Goal: Information Seeking & Learning: Learn about a topic

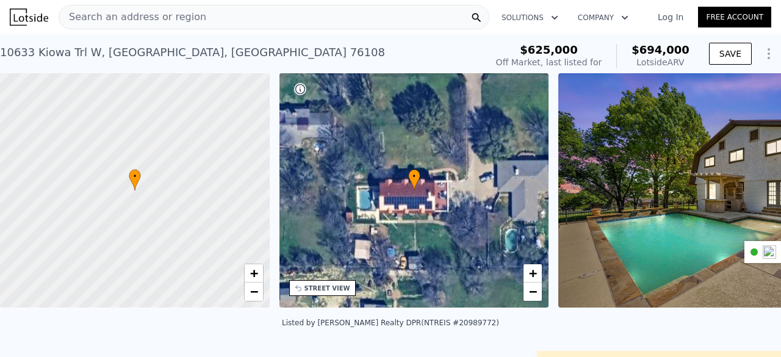
click at [195, 13] on div "Search an address or region" at bounding box center [274, 17] width 431 height 24
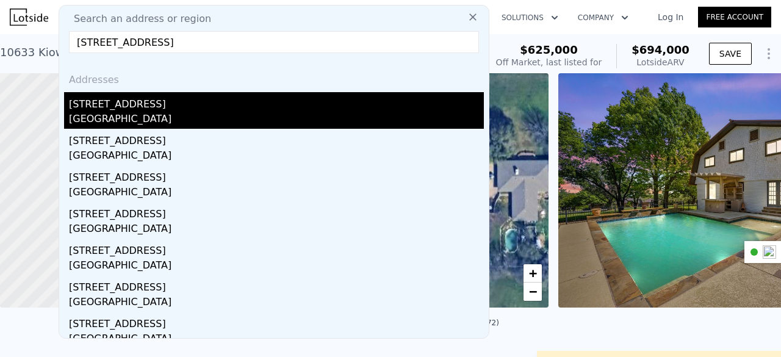
type input "4802 East Rosedale Street"
click at [164, 113] on div "Fort Worth, TX 76105" at bounding box center [276, 120] width 415 height 17
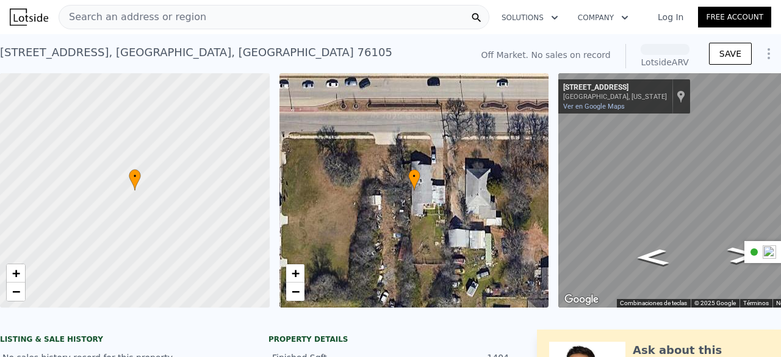
click at [152, 54] on div "4802 E Rosedale St , Fort Worth , TX 76105" at bounding box center [196, 52] width 392 height 17
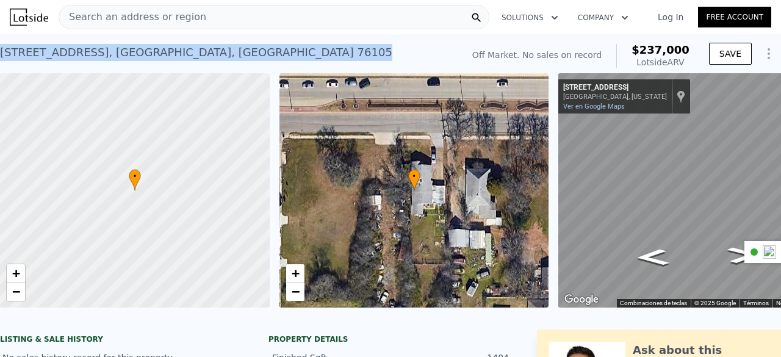
scroll to position [79, 0]
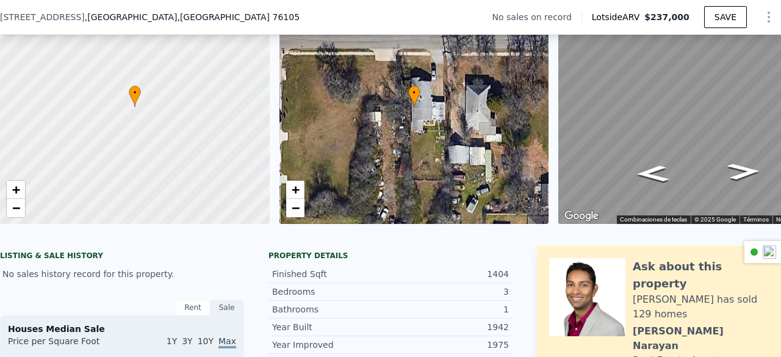
click at [143, 5] on div "4802 E Rosedale St , Fort Worth , TX 76105 No sales on record Lotside ARV $237,…" at bounding box center [390, 17] width 781 height 34
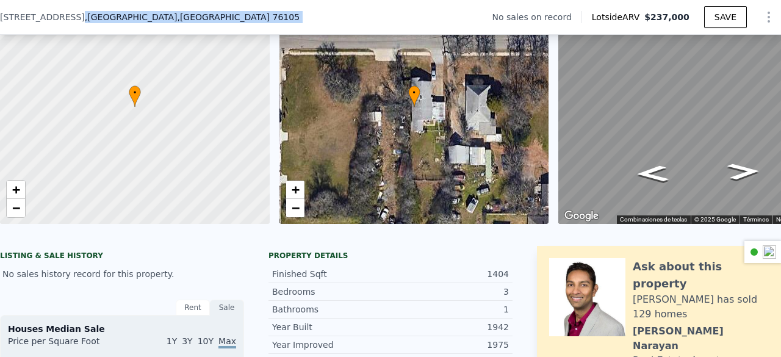
click at [143, 5] on div "4802 E Rosedale St , Fort Worth , TX 76105 No sales on record Lotside ARV $237,…" at bounding box center [390, 17] width 781 height 34
click at [181, 18] on div "4802 E Rosedale St , Fort Worth , TX 76105 No sales on record Lotside ARV $237,…" at bounding box center [390, 17] width 781 height 34
drag, startPoint x: 181, startPoint y: 18, endPoint x: 1, endPoint y: 12, distance: 180.0
click at [1, 12] on div "4802 E Rosedale St , Fort Worth , TX 76105 No sales on record Lotside ARV $237,…" at bounding box center [390, 17] width 781 height 34
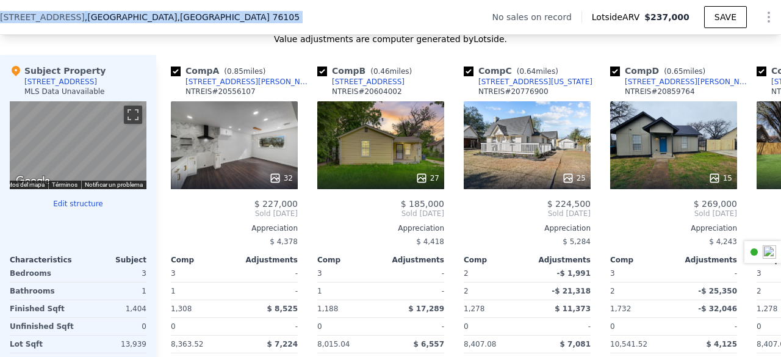
scroll to position [1165, 0]
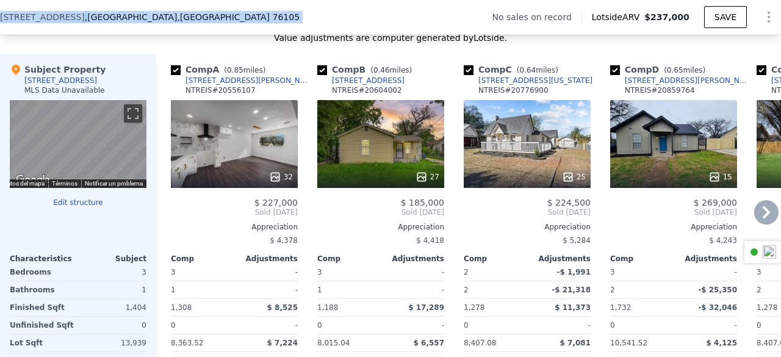
click at [198, 85] on div "2304 Garrison Ave" at bounding box center [248, 81] width 127 height 10
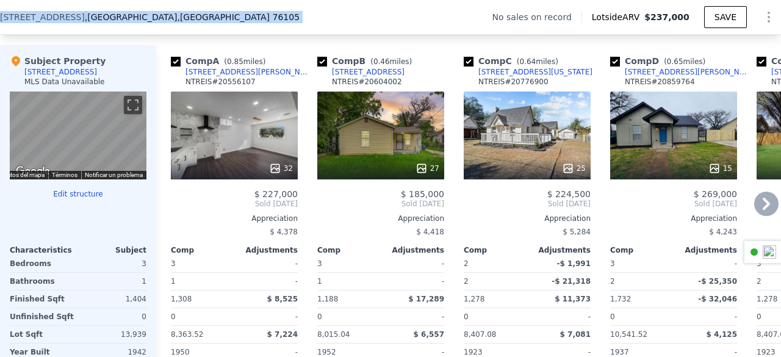
scroll to position [1172, 0]
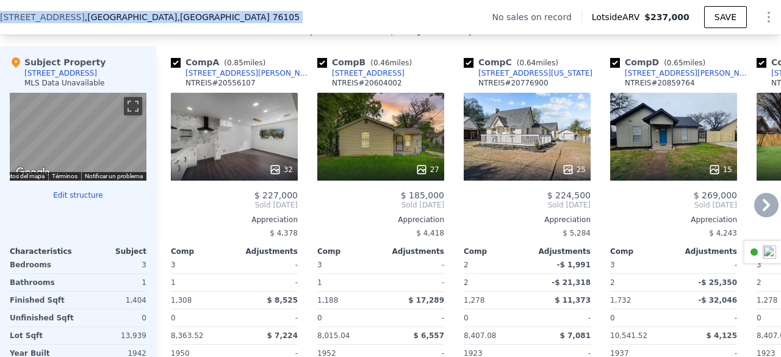
click at [503, 78] on div "4617 Virginia Ln" at bounding box center [535, 73] width 114 height 10
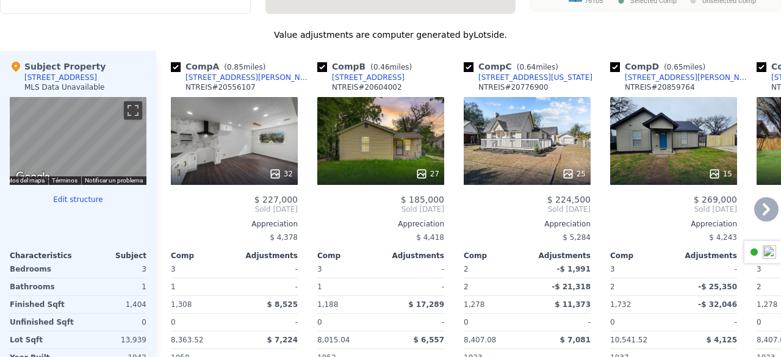
scroll to position [0, 0]
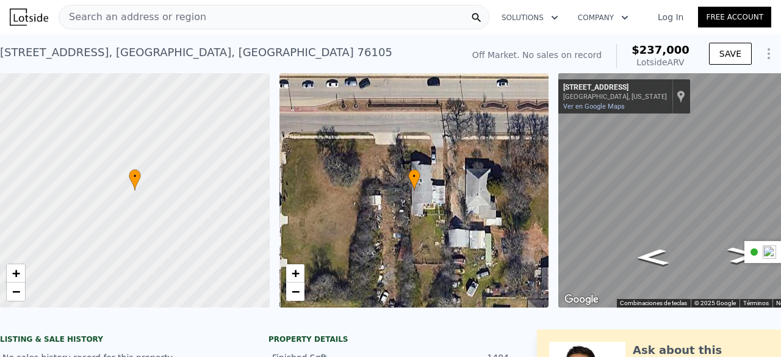
click at [231, 24] on div "Search an address or region" at bounding box center [274, 17] width 431 height 24
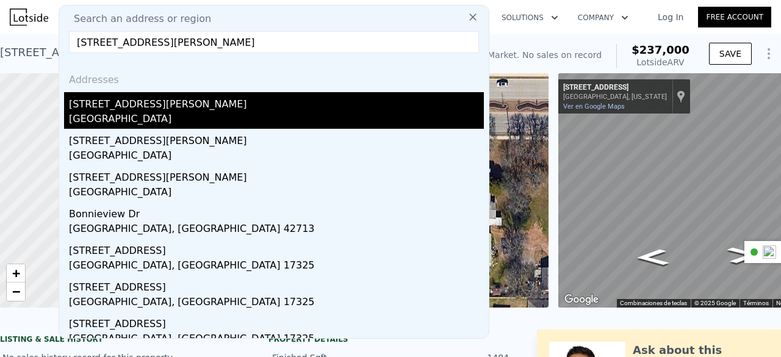
type input "3905 Bonnie Drive"
click at [229, 104] on div "3905 Bonnie Dr" at bounding box center [276, 102] width 415 height 20
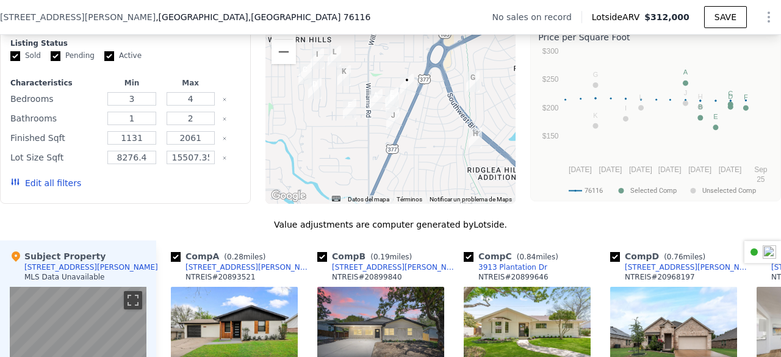
scroll to position [977, 0]
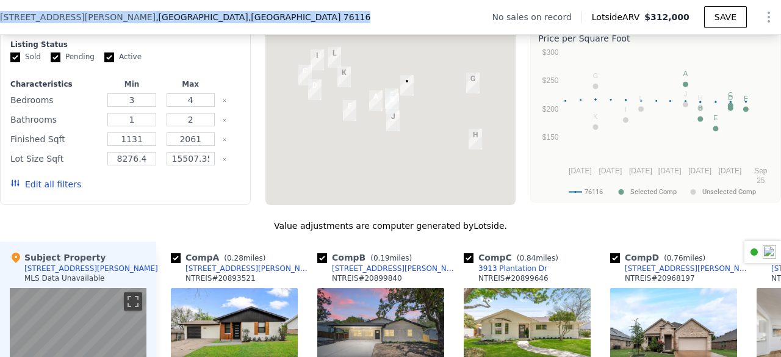
drag, startPoint x: 145, startPoint y: 14, endPoint x: 2, endPoint y: 11, distance: 142.1
click at [2, 11] on div "3905 Bonnie Dr , Fort Worth , TX 76116" at bounding box center [185, 17] width 370 height 12
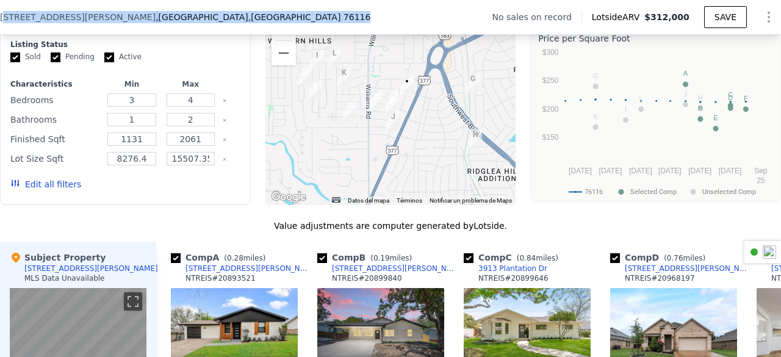
copy div "905 Bonnie Dr , Fort Worth , TX 76116"
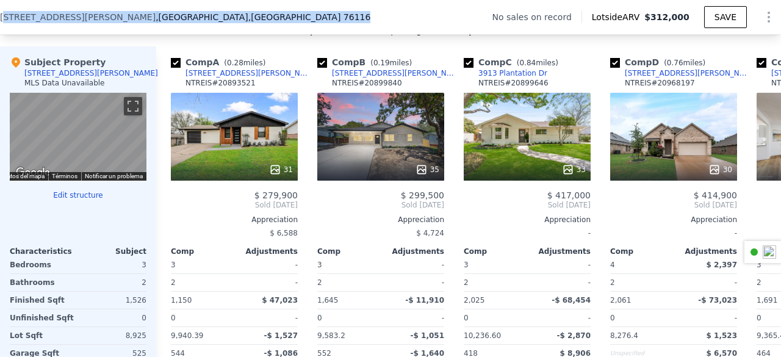
scroll to position [0, 1]
click at [343, 78] on div "[STREET_ADDRESS][PERSON_NAME]" at bounding box center [394, 73] width 127 height 10
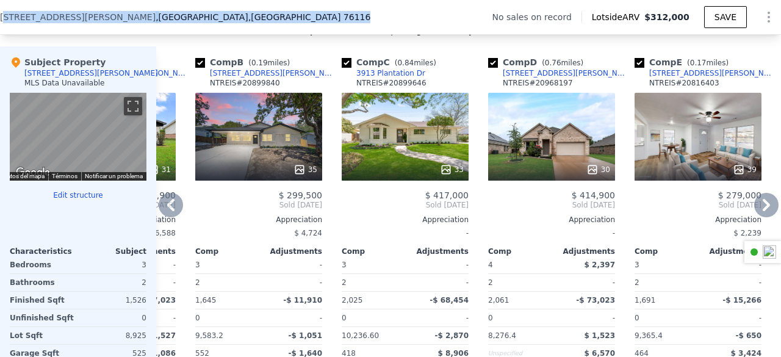
scroll to position [0, 123]
click at [662, 78] on div "[STREET_ADDRESS][PERSON_NAME]" at bounding box center [711, 73] width 127 height 10
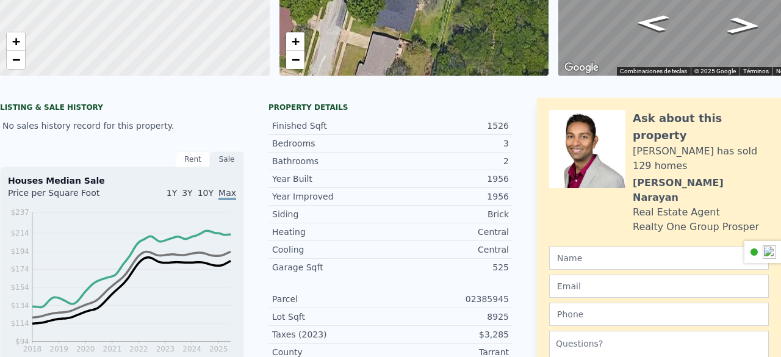
scroll to position [0, 0]
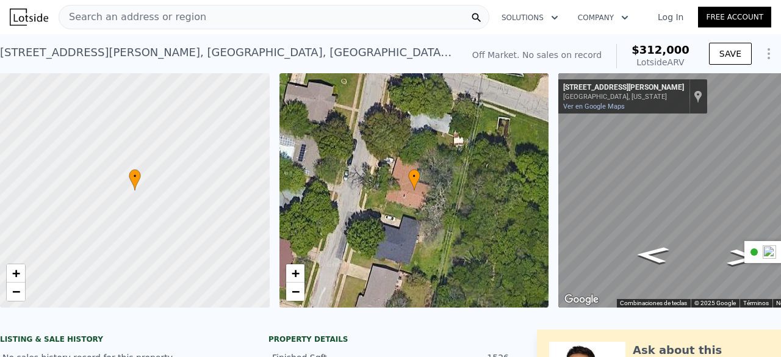
click at [190, 18] on div "Search an address or region" at bounding box center [274, 17] width 431 height 24
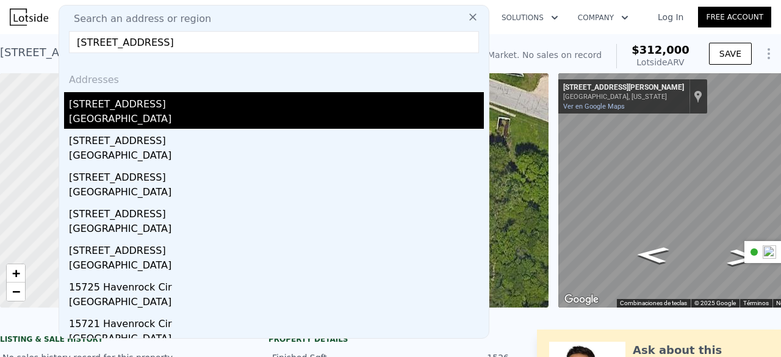
type input "15745 Havenrock Circle"
click at [165, 125] on div "Dallas, TX 75248" at bounding box center [276, 120] width 415 height 17
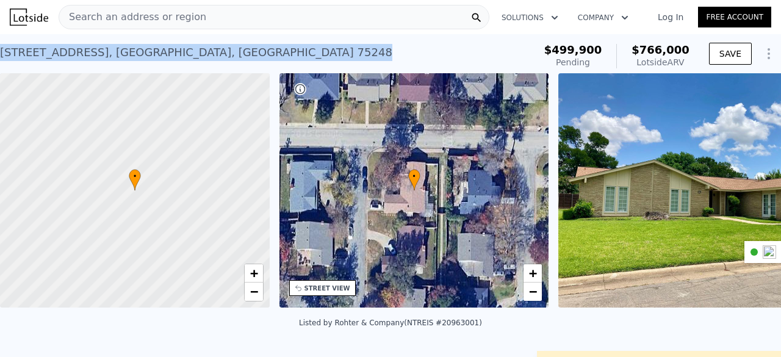
drag, startPoint x: 198, startPoint y: 51, endPoint x: 0, endPoint y: 51, distance: 198.2
click at [0, 51] on div "15745 Havenrock Cir , Dallas , TX 75248 Pending (~ARV $766k )" at bounding box center [264, 56] width 529 height 34
copy div "15745 Havenrock Cir , Dallas , TX 75248"
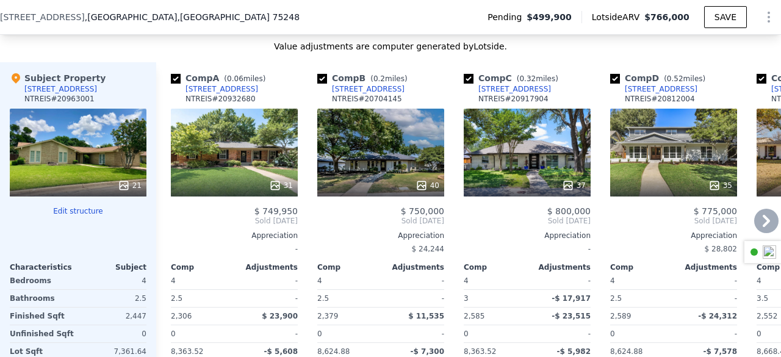
scroll to position [1298, 0]
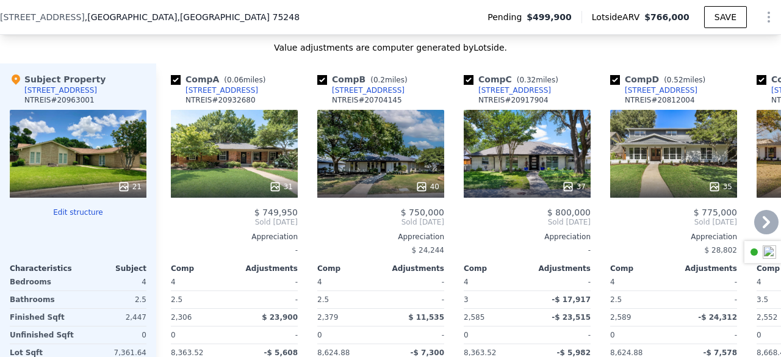
click at [224, 177] on div "31" at bounding box center [234, 154] width 127 height 88
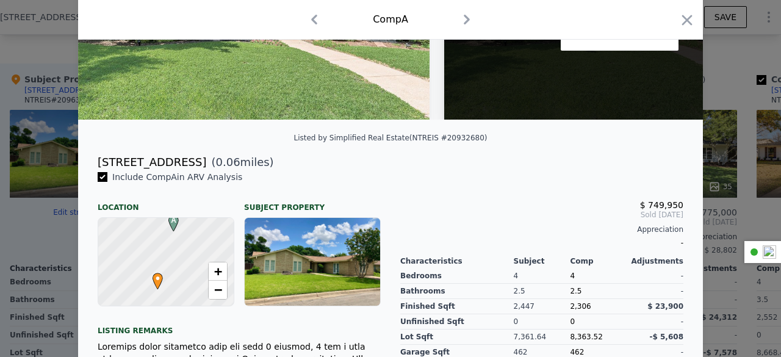
scroll to position [193, 0]
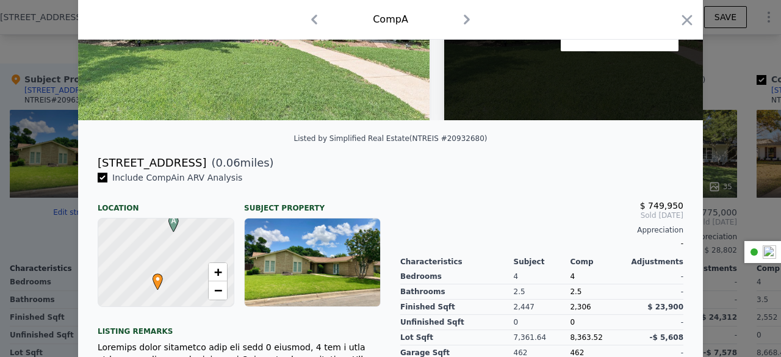
drag, startPoint x: 200, startPoint y: 170, endPoint x: 94, endPoint y: 166, distance: 106.2
click at [98, 166] on div "7324 Heathermore Dr" at bounding box center [152, 162] width 109 height 17
copy div "7324 Heathermore Dr"
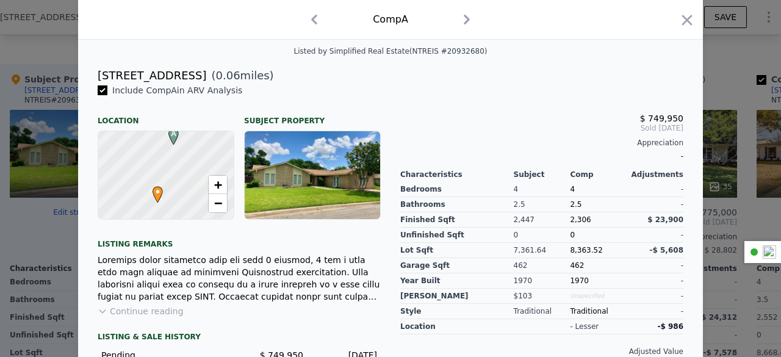
scroll to position [317, 0]
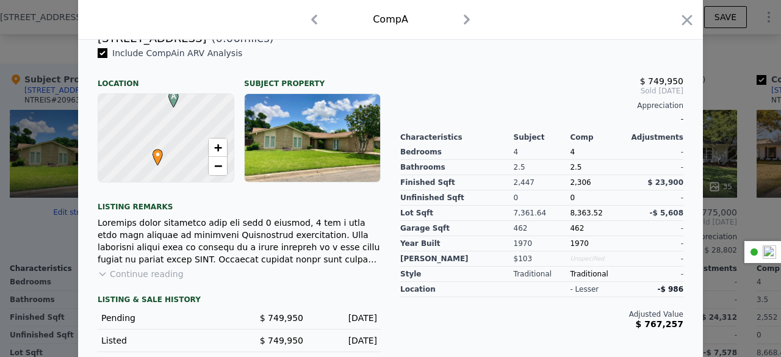
click at [759, 174] on div at bounding box center [390, 178] width 781 height 357
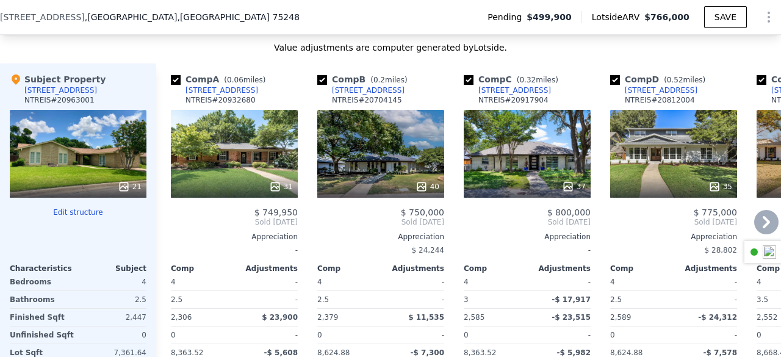
click at [374, 95] on div "7317 Clearhaven Dr" at bounding box center [368, 90] width 73 height 10
click at [377, 174] on div "40" at bounding box center [380, 154] width 127 height 88
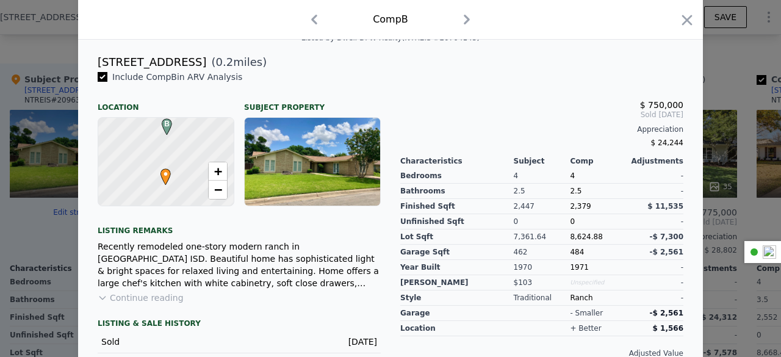
scroll to position [293, 0]
drag, startPoint x: 187, startPoint y: 71, endPoint x: 81, endPoint y: 74, distance: 106.8
click at [81, 71] on div "7317 Clearhaven Dr ( 0.2 miles)" at bounding box center [390, 62] width 625 height 17
copy div "7317 Clearhaven Dr"
click at [683, 18] on icon "button" at bounding box center [686, 20] width 17 height 17
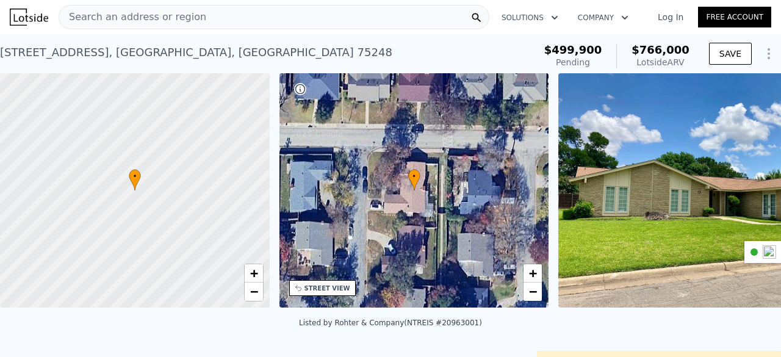
click at [190, 14] on div "Search an address or region" at bounding box center [274, 17] width 431 height 24
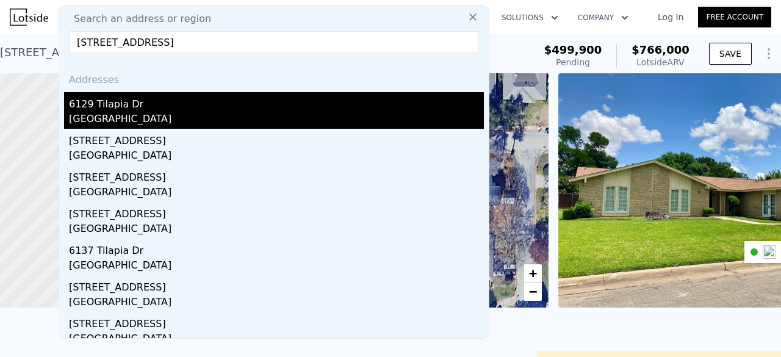
type input "6129 Tilapia Drive"
click at [185, 118] on div "Fort Worth, TX 76179" at bounding box center [276, 120] width 415 height 17
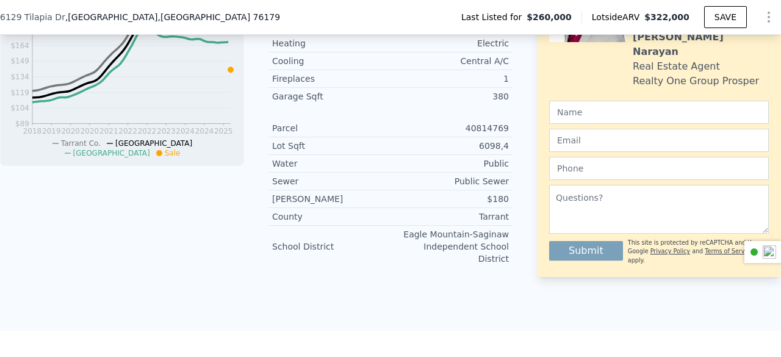
scroll to position [374, 0]
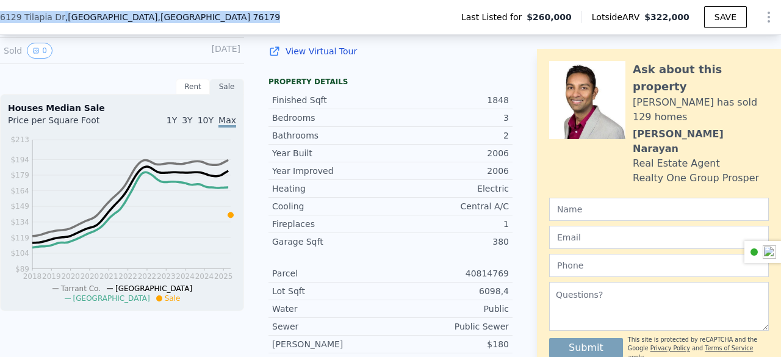
drag, startPoint x: 146, startPoint y: 11, endPoint x: 0, endPoint y: 26, distance: 146.6
click at [0, 26] on div "6129 Tilapia Dr , Fort Worth , TX 76179 Last Listed for $260,000 Lotside ARV $3…" at bounding box center [390, 17] width 781 height 34
copy div "6129 Tilapia Dr , Fort Worth , TX 76179"
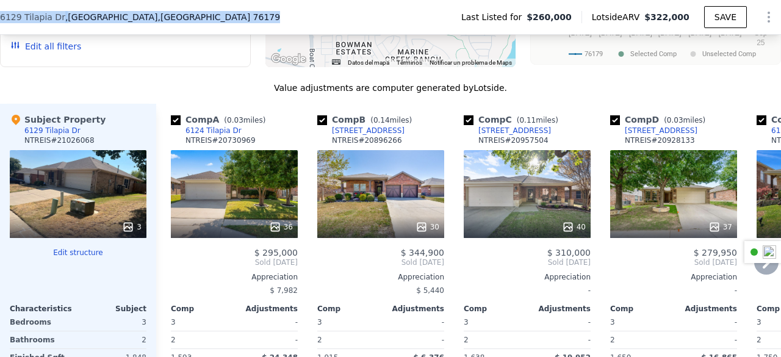
scroll to position [1111, 0]
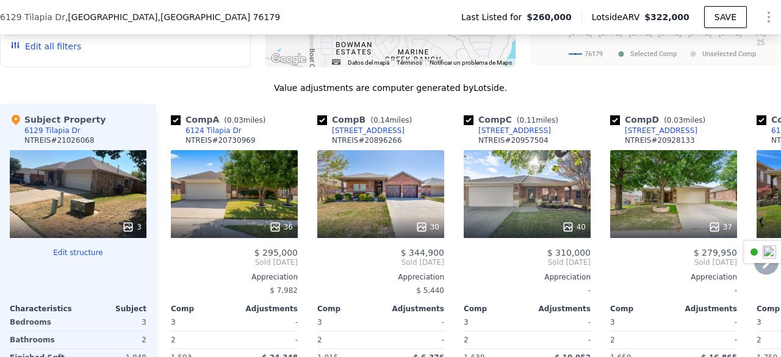
click at [355, 151] on div "30" at bounding box center [380, 194] width 127 height 88
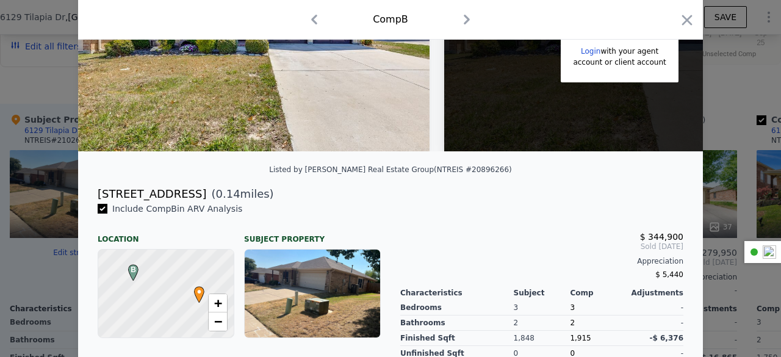
scroll to position [161, 0]
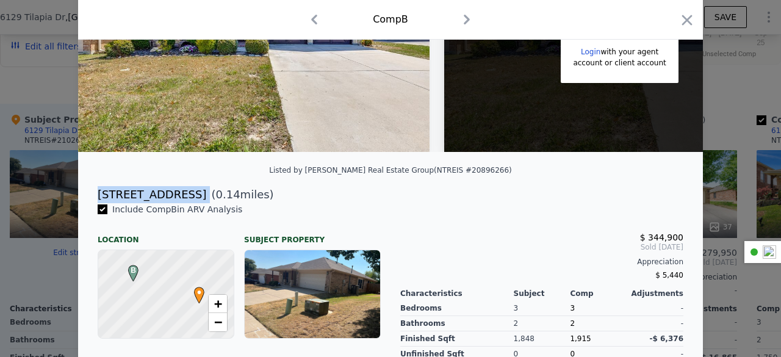
drag, startPoint x: 167, startPoint y: 204, endPoint x: 84, endPoint y: 208, distance: 82.4
click at [88, 203] on div "6117 Redear Dr ( 0.14 miles)" at bounding box center [390, 194] width 605 height 17
copy div "6117 Redear Dr"
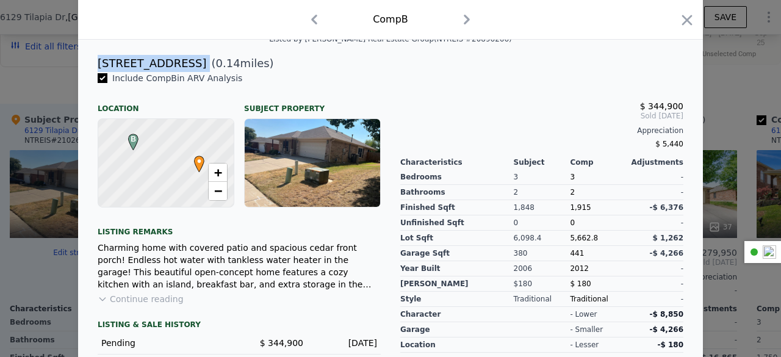
scroll to position [293, 0]
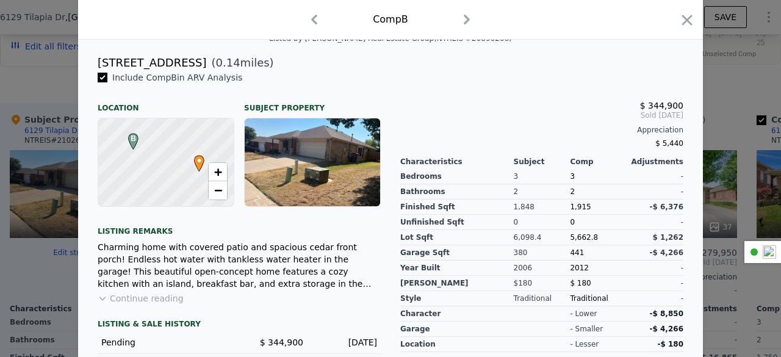
click at [9, 85] on div at bounding box center [390, 178] width 781 height 357
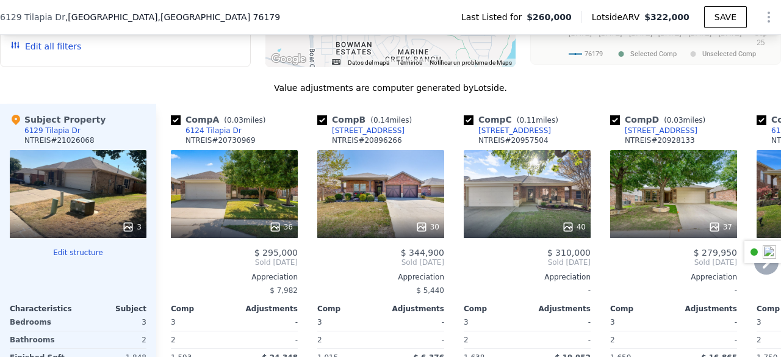
click at [339, 174] on div "30" at bounding box center [380, 194] width 127 height 88
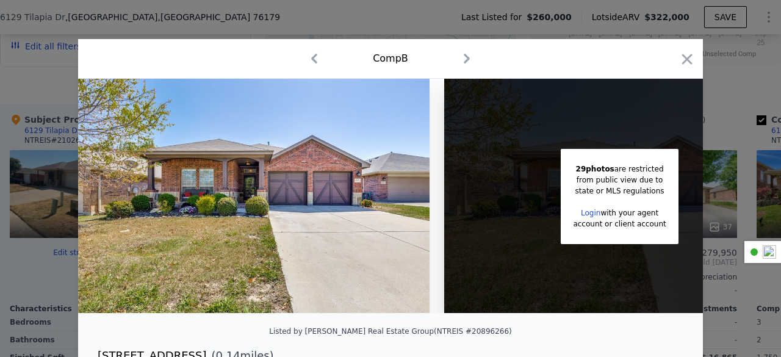
click at [732, 132] on div at bounding box center [390, 178] width 781 height 357
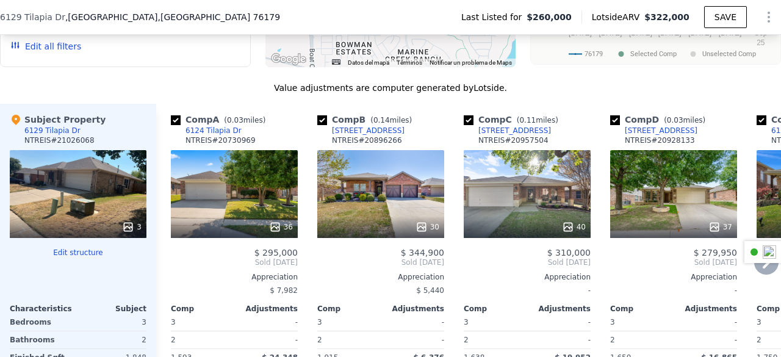
click at [529, 173] on div "40" at bounding box center [527, 194] width 127 height 88
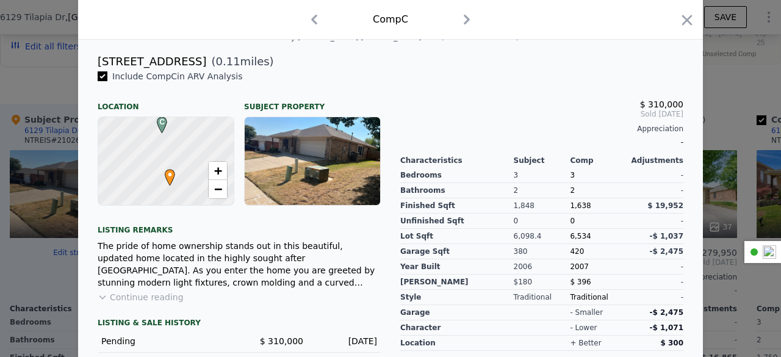
scroll to position [293, 0]
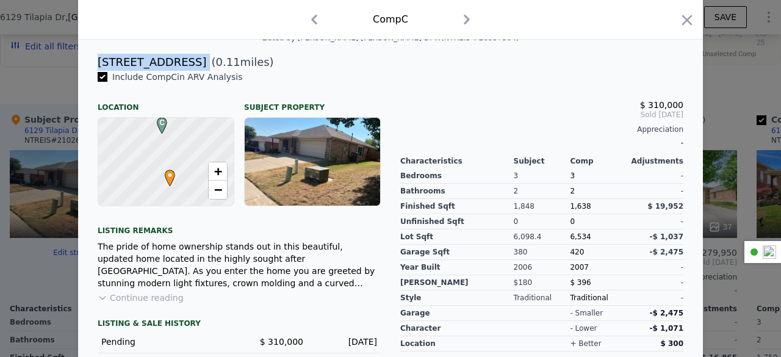
drag, startPoint x: 159, startPoint y: 70, endPoint x: 94, endPoint y: 74, distance: 65.4
click at [94, 71] on div "6160 Shad Dr ( 0.11 miles)" at bounding box center [390, 62] width 605 height 17
copy div "6160 Shad Dr"
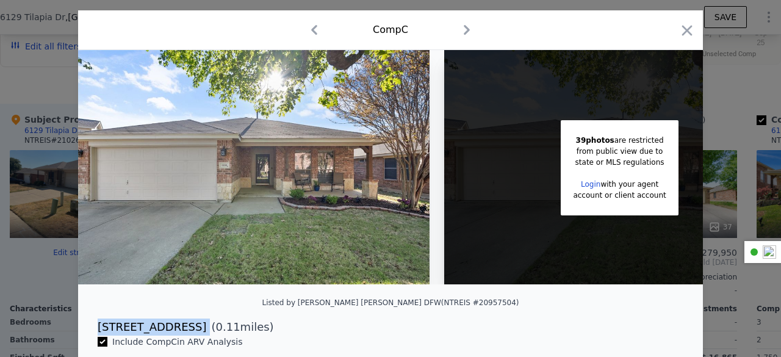
scroll to position [0, 0]
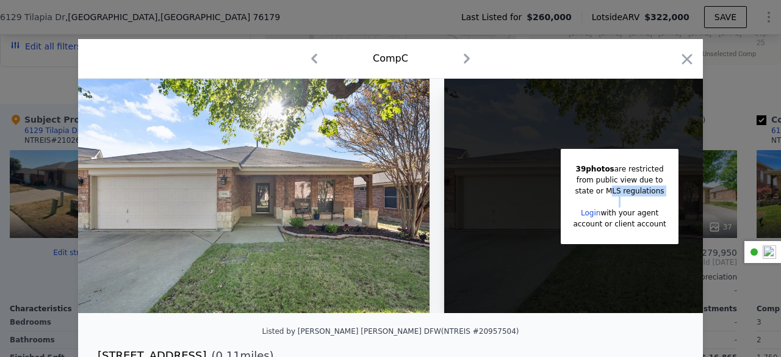
drag, startPoint x: 605, startPoint y: 187, endPoint x: 645, endPoint y: 198, distance: 41.7
click at [645, 198] on div "39 photos are restricted from public view due to state or MLS regulations Login…" at bounding box center [619, 196] width 117 height 95
click at [645, 198] on div at bounding box center [619, 201] width 93 height 11
click at [684, 54] on icon "button" at bounding box center [686, 59] width 17 height 17
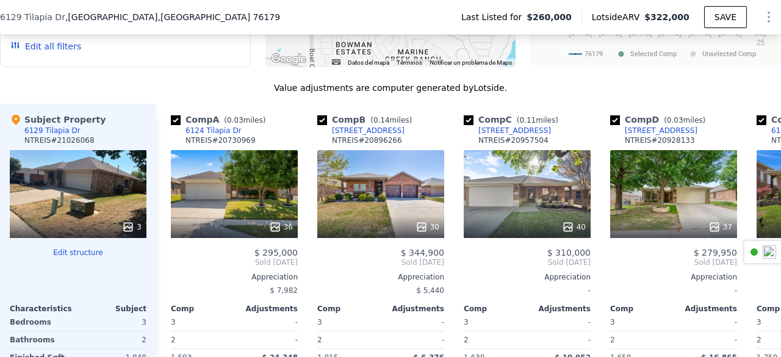
click at [102, 173] on div "3" at bounding box center [78, 194] width 137 height 88
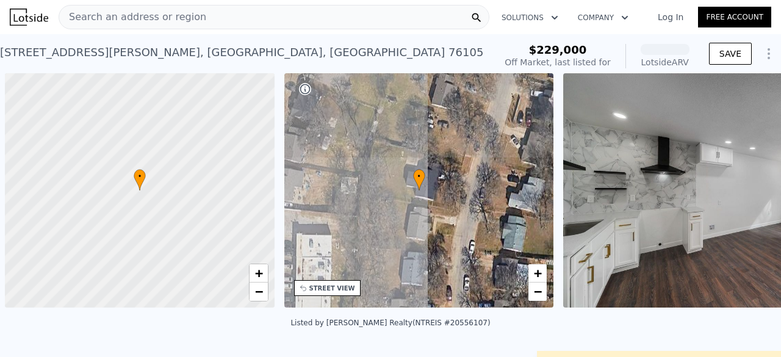
scroll to position [0, 5]
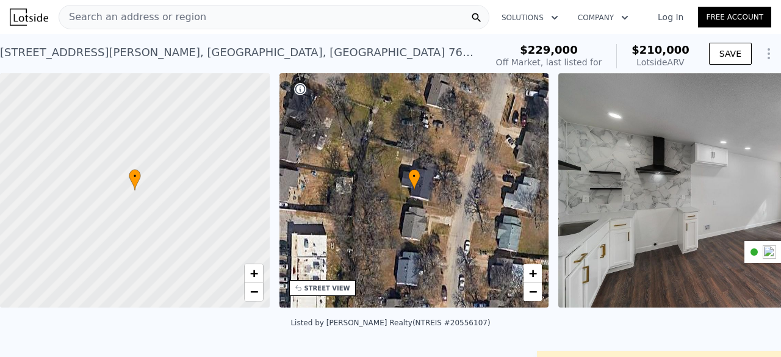
click at [159, 52] on div "2304 Garrison Ave , Fort Worth , TX 76105" at bounding box center [238, 52] width 476 height 17
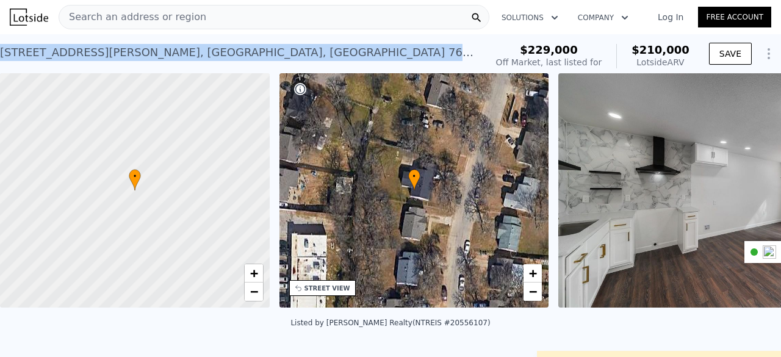
click at [159, 52] on div "2304 Garrison Ave , Fort Worth , TX 76105" at bounding box center [238, 52] width 476 height 17
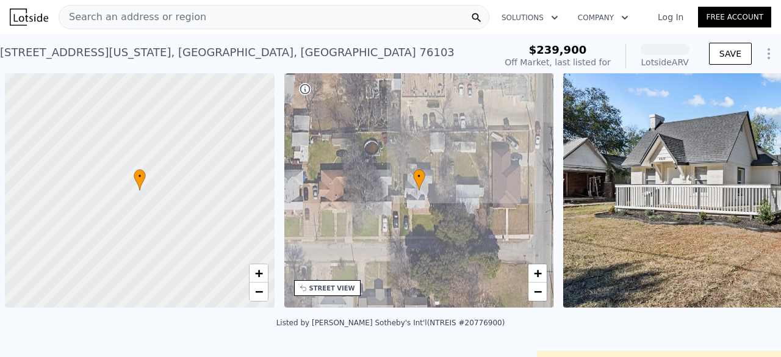
scroll to position [0, 5]
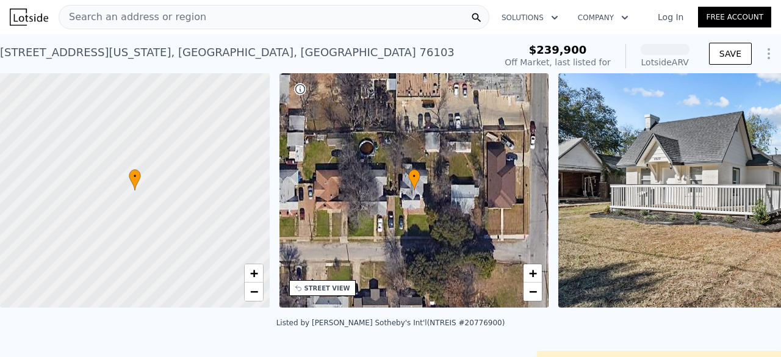
click at [107, 49] on div "[STREET_ADDRESS][US_STATE]" at bounding box center [227, 52] width 454 height 17
click at [107, 49] on div "4617 Virginia Ln , Fort Worth , TX 76103" at bounding box center [227, 52] width 454 height 17
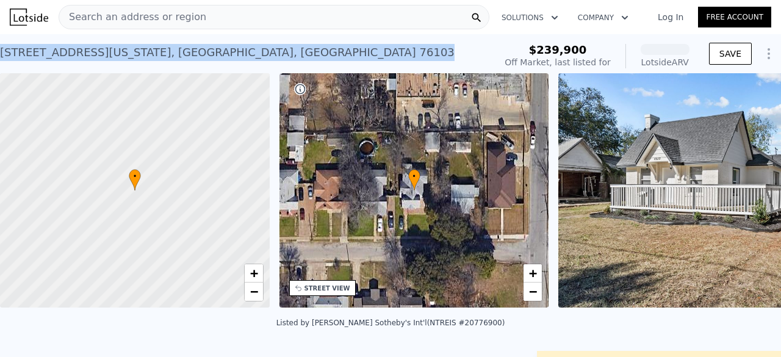
click at [107, 49] on div "4617 Virginia Ln , Fort Worth , TX 76103" at bounding box center [227, 52] width 454 height 17
copy div "4617 Virginia Ln , Fort Worth , TX 76103 No sales on record (~ARV )"
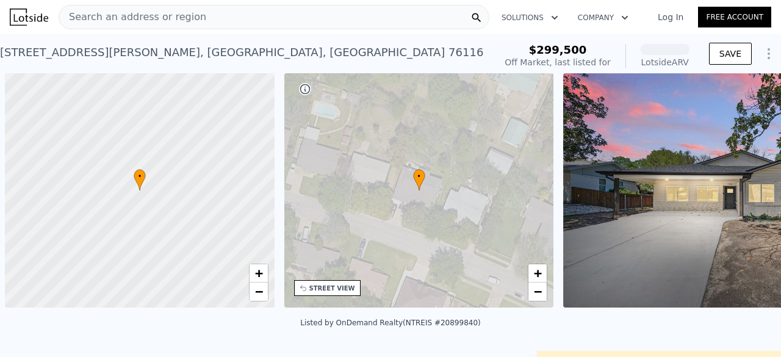
scroll to position [0, 5]
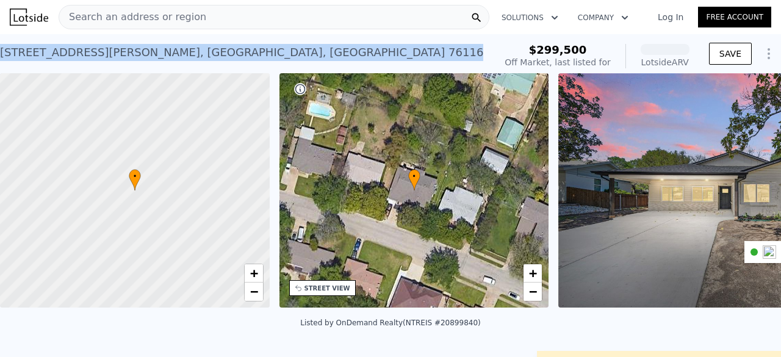
drag, startPoint x: 202, startPoint y: 48, endPoint x: 0, endPoint y: 59, distance: 202.8
click at [0, 59] on div "7708 Gaston Ave , Fort Worth , TX 76116 No sales on record (~ARV )" at bounding box center [245, 56] width 490 height 34
copy div "7708 Gaston Ave , Fort Worth , TX 76116"
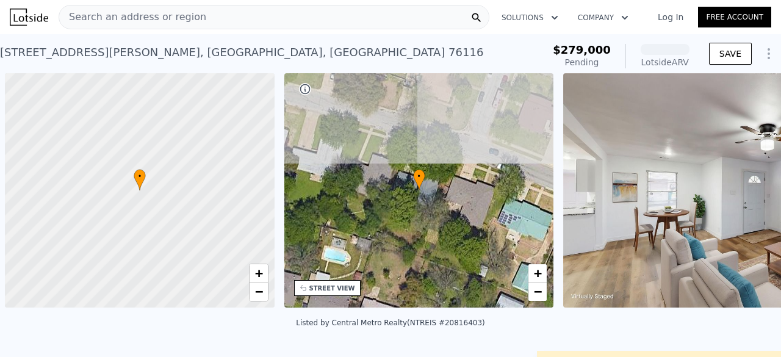
scroll to position [0, 5]
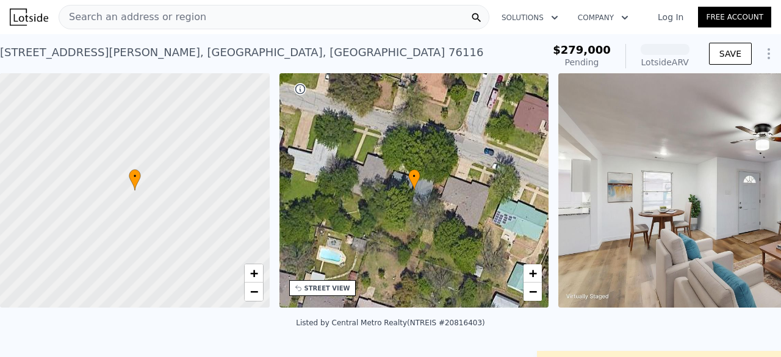
click at [210, 53] on div "[STREET_ADDRESS][PERSON_NAME] Pending (~ARV )" at bounding box center [269, 56] width 538 height 34
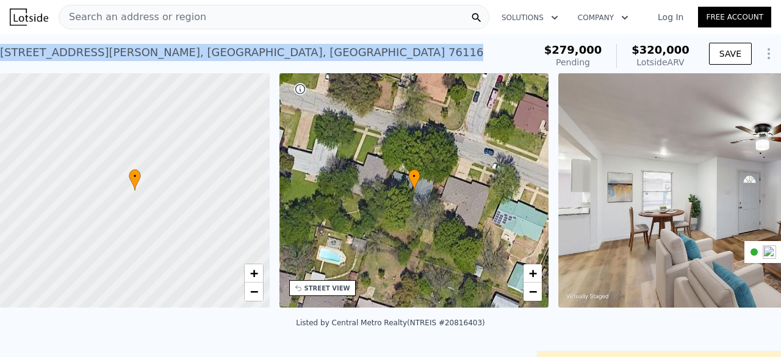
drag, startPoint x: 210, startPoint y: 53, endPoint x: 0, endPoint y: 57, distance: 209.9
click at [0, 57] on div "[STREET_ADDRESS][PERSON_NAME] Pending (~ARV $320k )" at bounding box center [264, 56] width 529 height 34
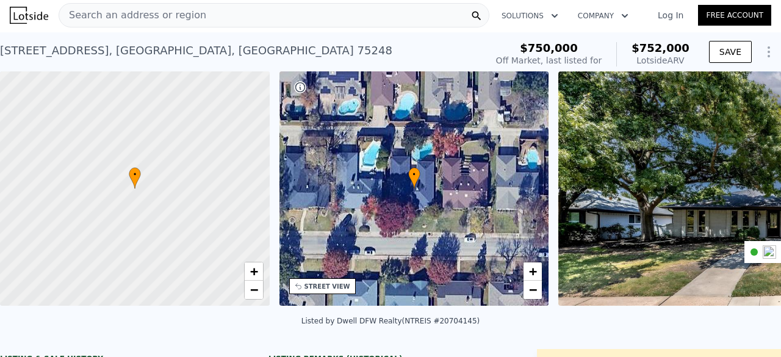
scroll to position [1, 0]
